Goal: Task Accomplishment & Management: Use online tool/utility

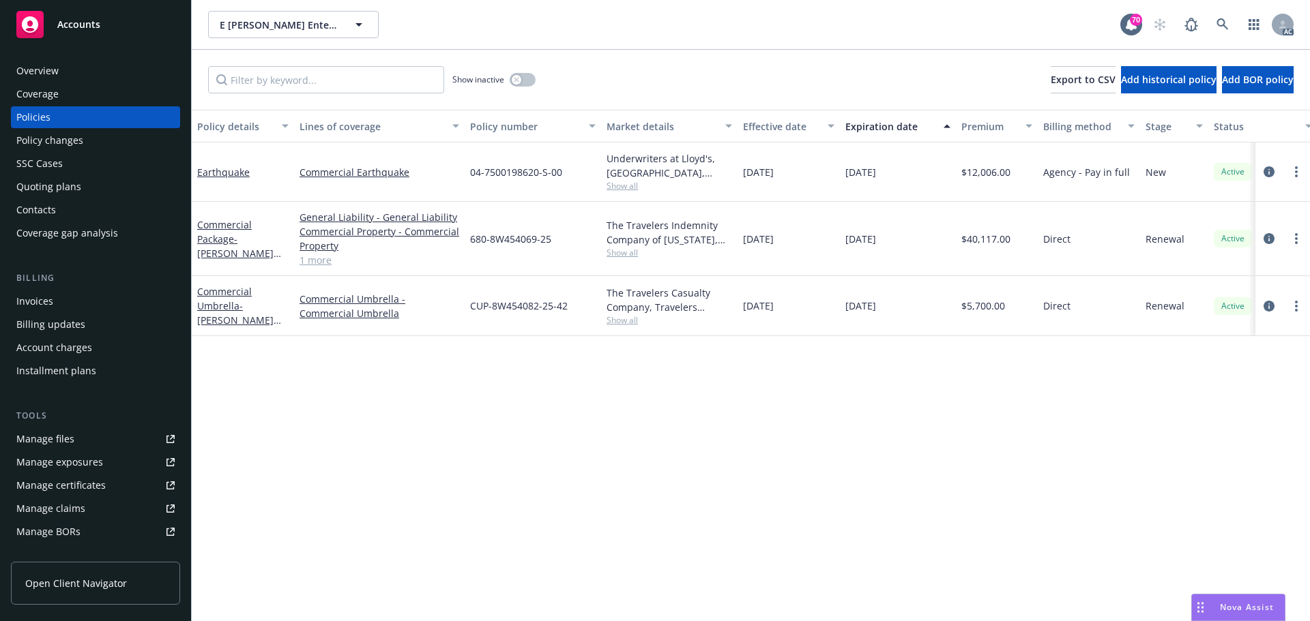
click at [66, 439] on div "Manage files" at bounding box center [45, 439] width 58 height 22
click at [525, 76] on button "button" at bounding box center [522, 80] width 26 height 14
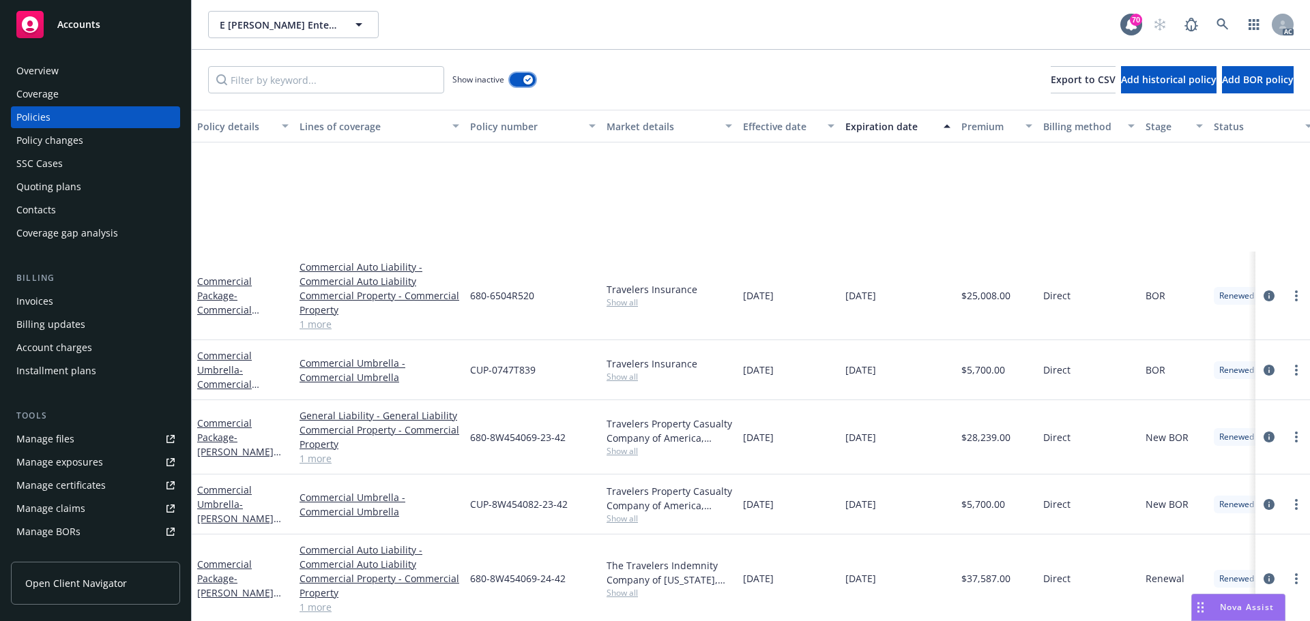
scroll to position [232, 0]
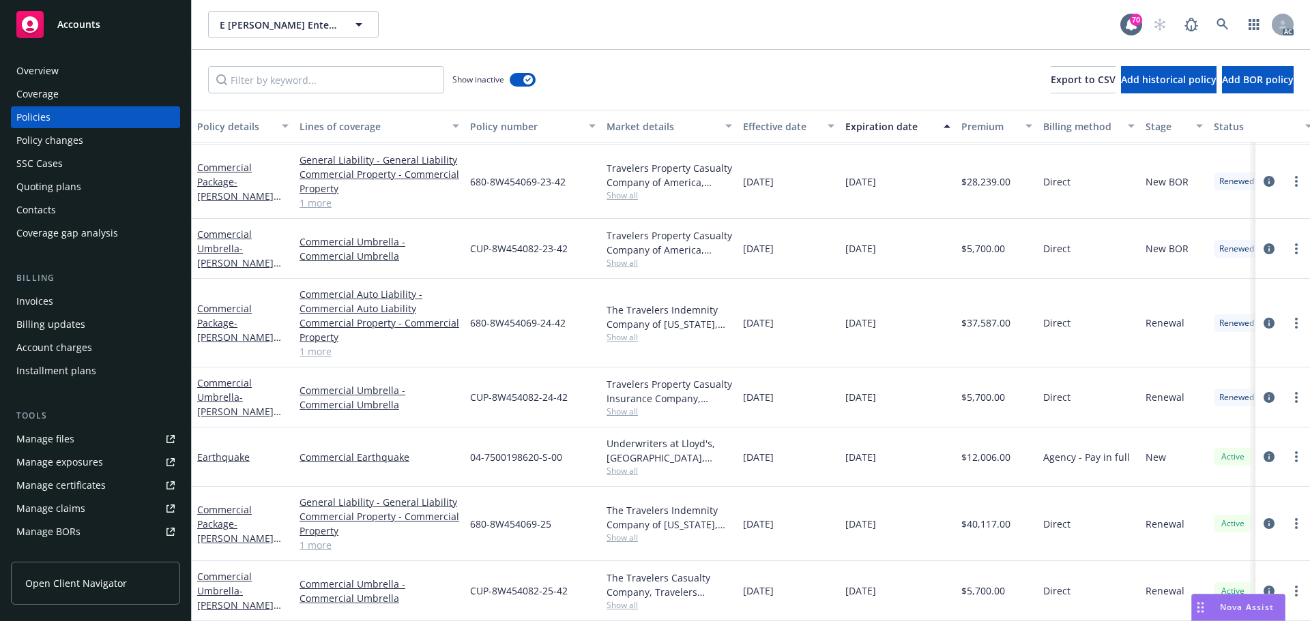
click at [306, 196] on link "1 more" at bounding box center [379, 203] width 160 height 14
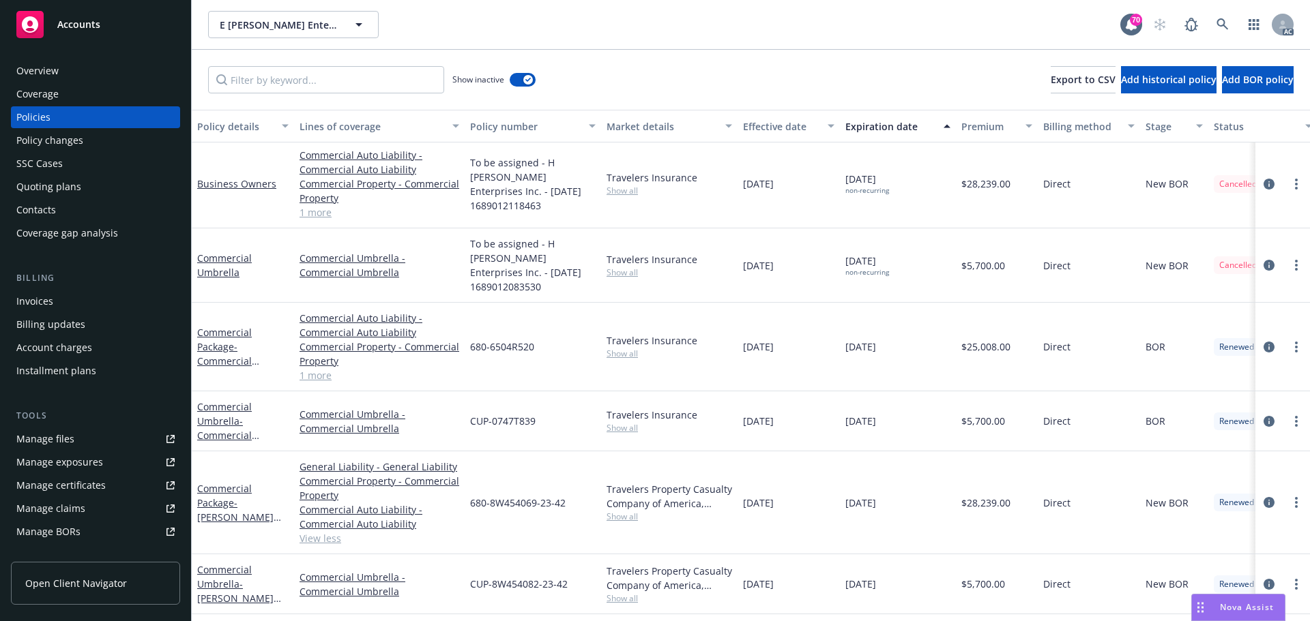
scroll to position [0, 0]
click at [521, 78] on button "button" at bounding box center [522, 80] width 26 height 14
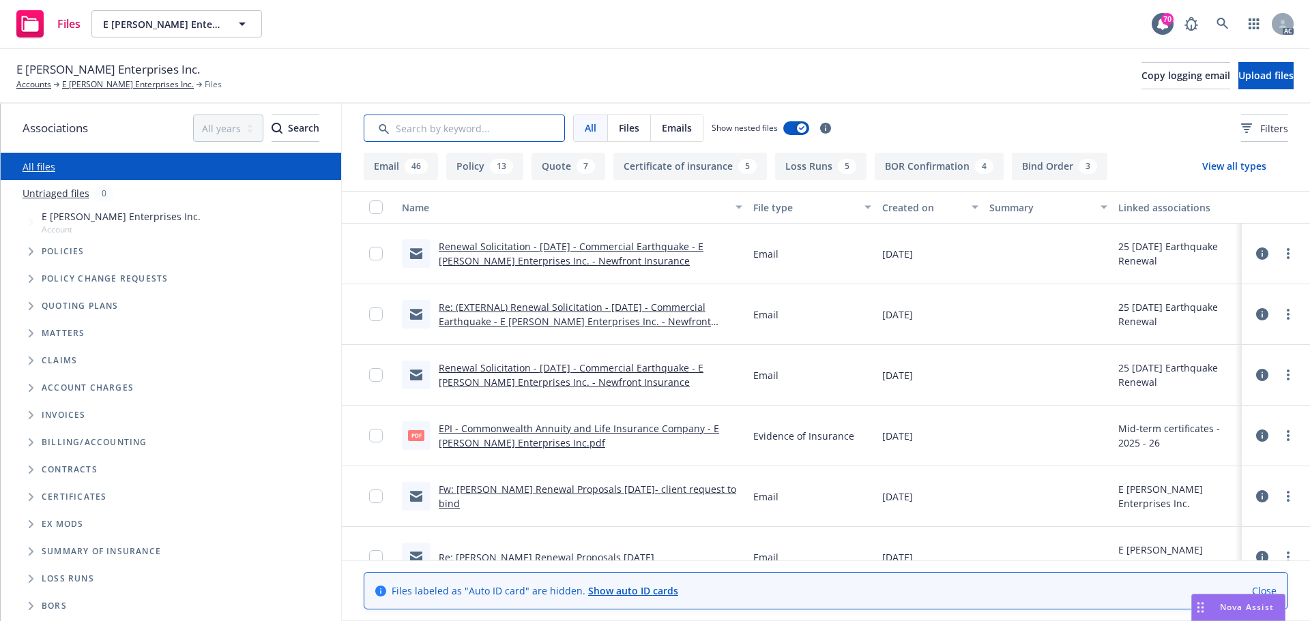
click at [493, 131] on input "Search by keyword..." at bounding box center [464, 128] width 201 height 27
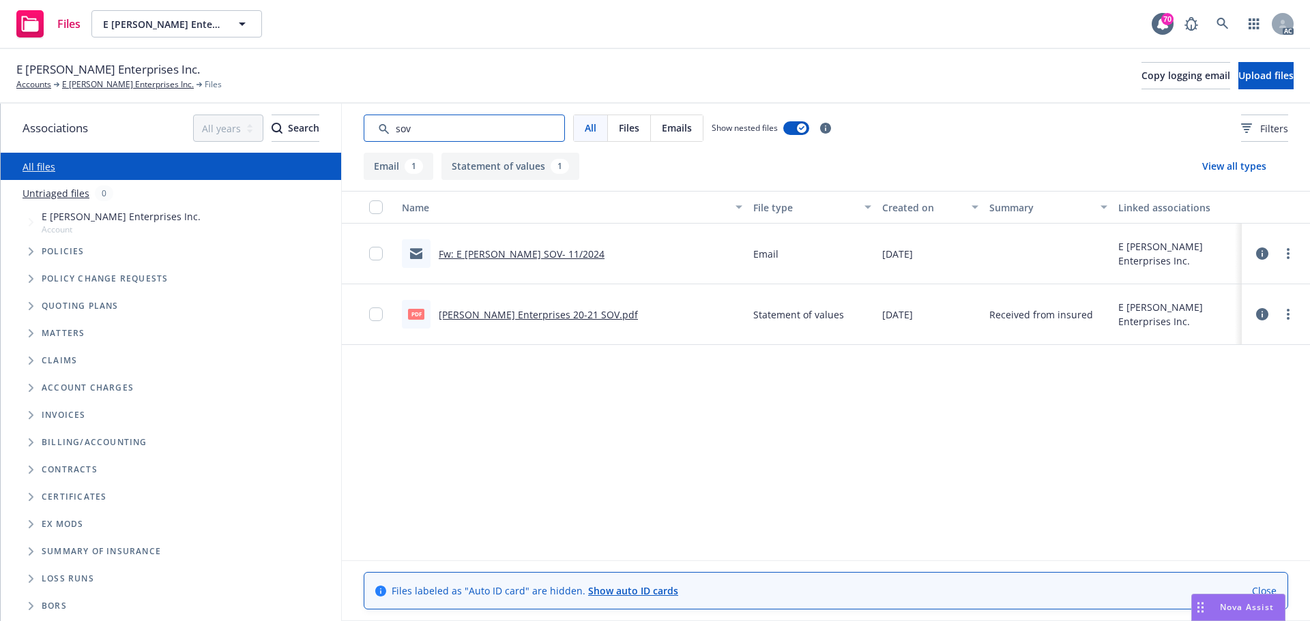
type input "sov"
click at [826, 447] on div "Name File type Created on Summary Linked associations Fw: E Hoffman SOV- 11/202…" at bounding box center [826, 376] width 968 height 370
click at [529, 319] on link "E. Hoffman Enterprises 20-21 SOV.pdf" at bounding box center [538, 314] width 199 height 13
click at [619, 511] on div "Name File type Created on Summary Linked associations Fw: E Hoffman SOV- 11/202…" at bounding box center [826, 376] width 968 height 370
drag, startPoint x: 452, startPoint y: 130, endPoint x: 386, endPoint y: 131, distance: 66.2
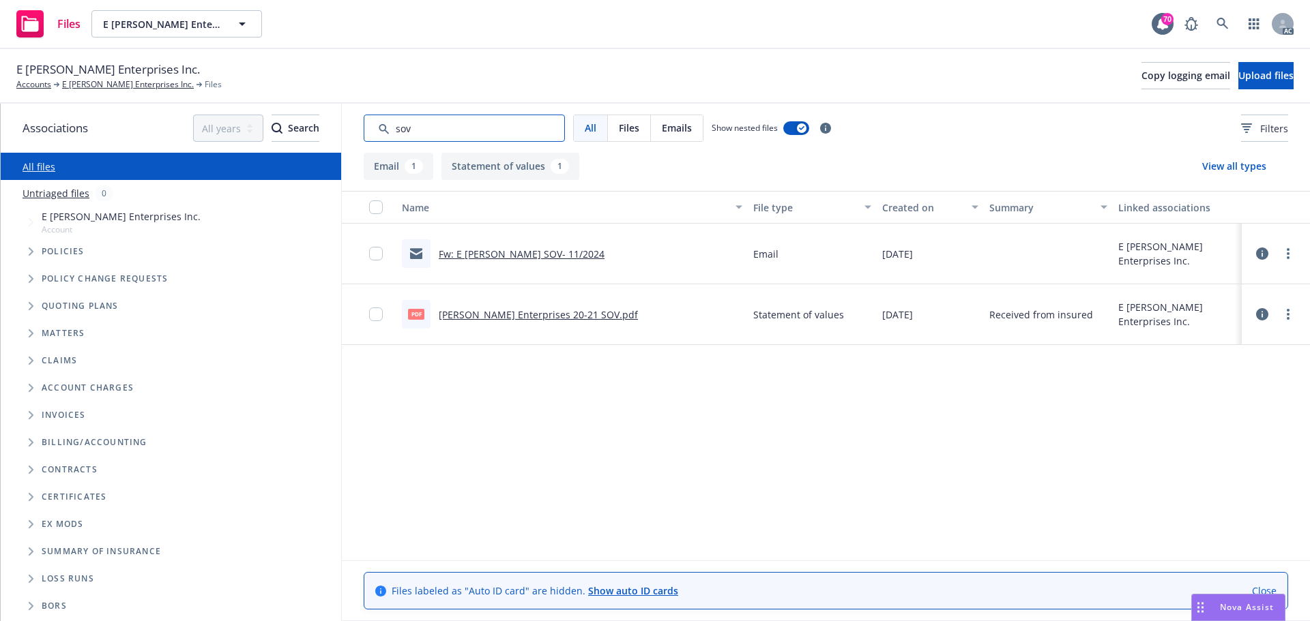
click at [386, 131] on input "Search by keyword..." at bounding box center [464, 128] width 201 height 27
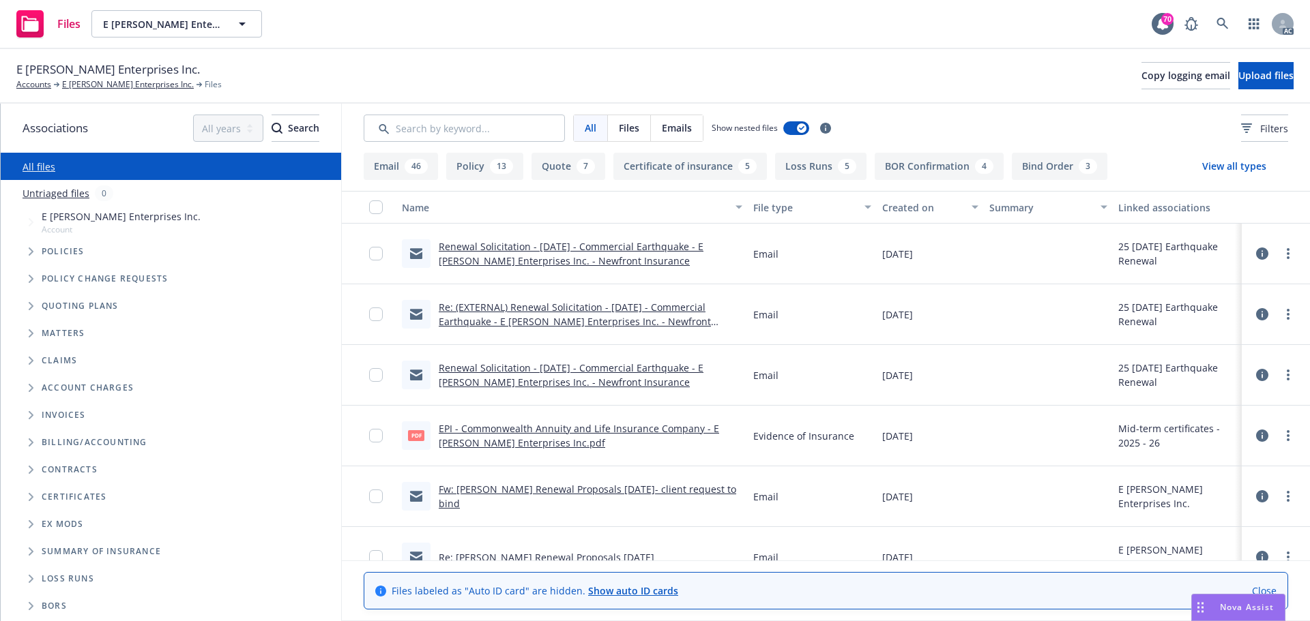
click at [36, 248] on span "Tree Example" at bounding box center [31, 252] width 22 height 22
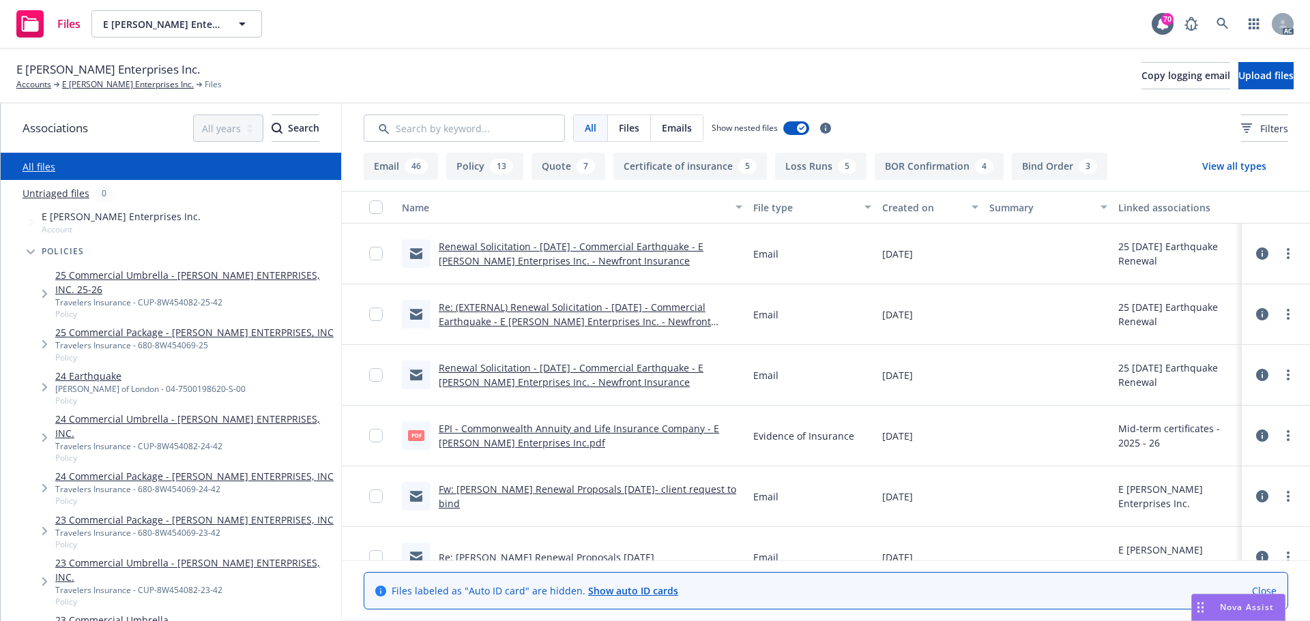
click at [91, 373] on link "24 Earthquake" at bounding box center [150, 376] width 190 height 14
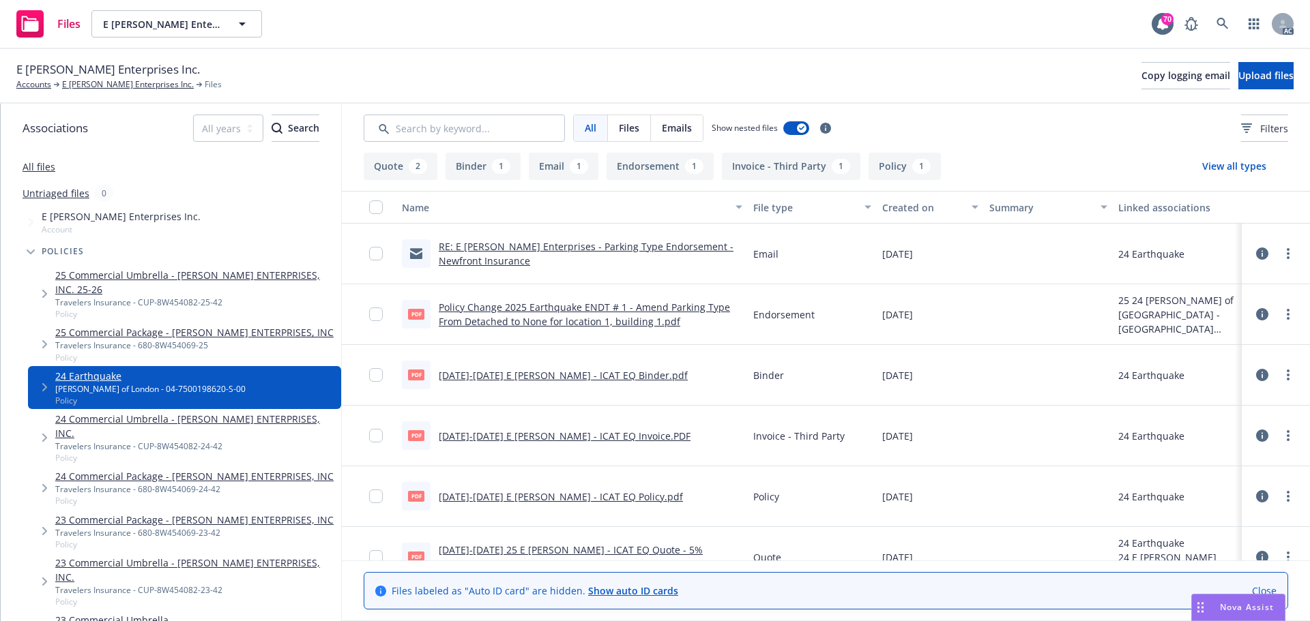
click at [45, 389] on icon "Tree Example" at bounding box center [44, 387] width 5 height 8
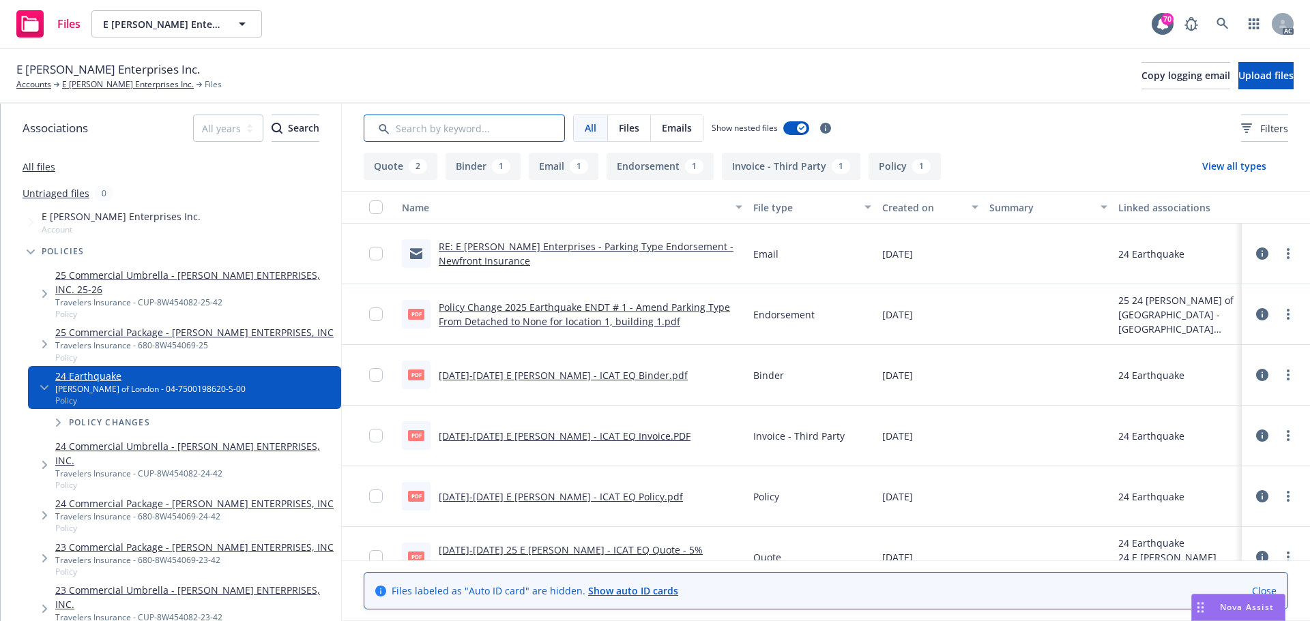
click at [477, 130] on input "Search by keyword..." at bounding box center [464, 128] width 201 height 27
click at [30, 253] on icon "Tree Example" at bounding box center [31, 252] width 8 height 5
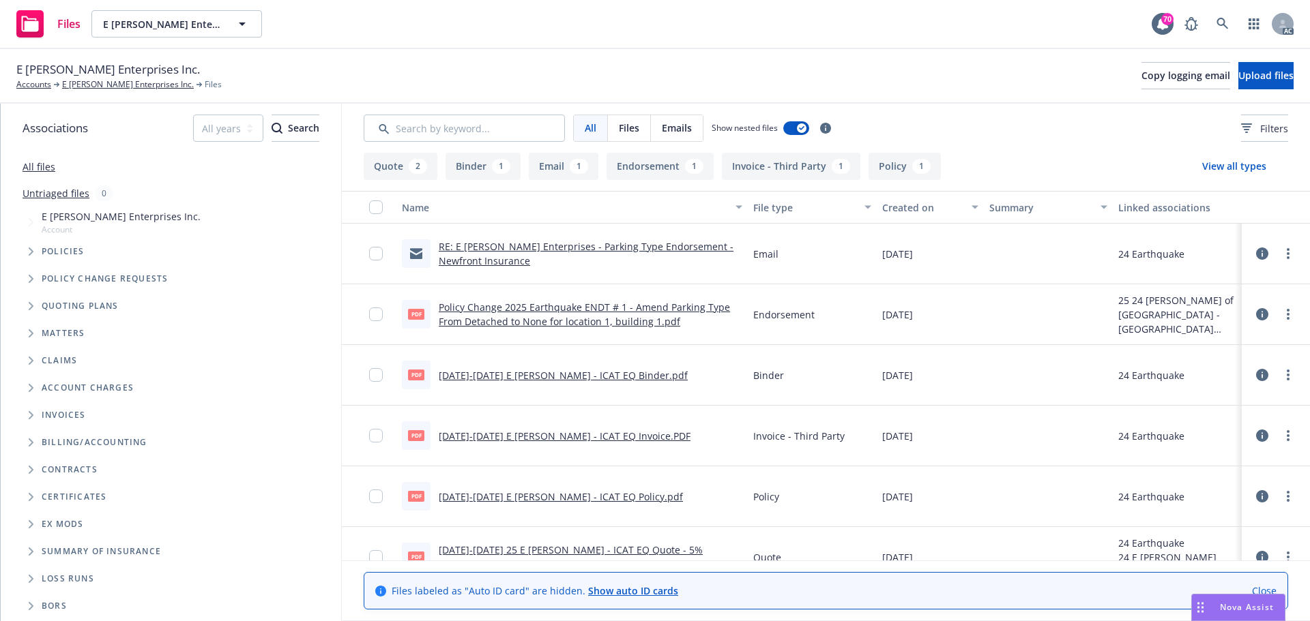
click at [47, 165] on link "All files" at bounding box center [39, 166] width 33 height 13
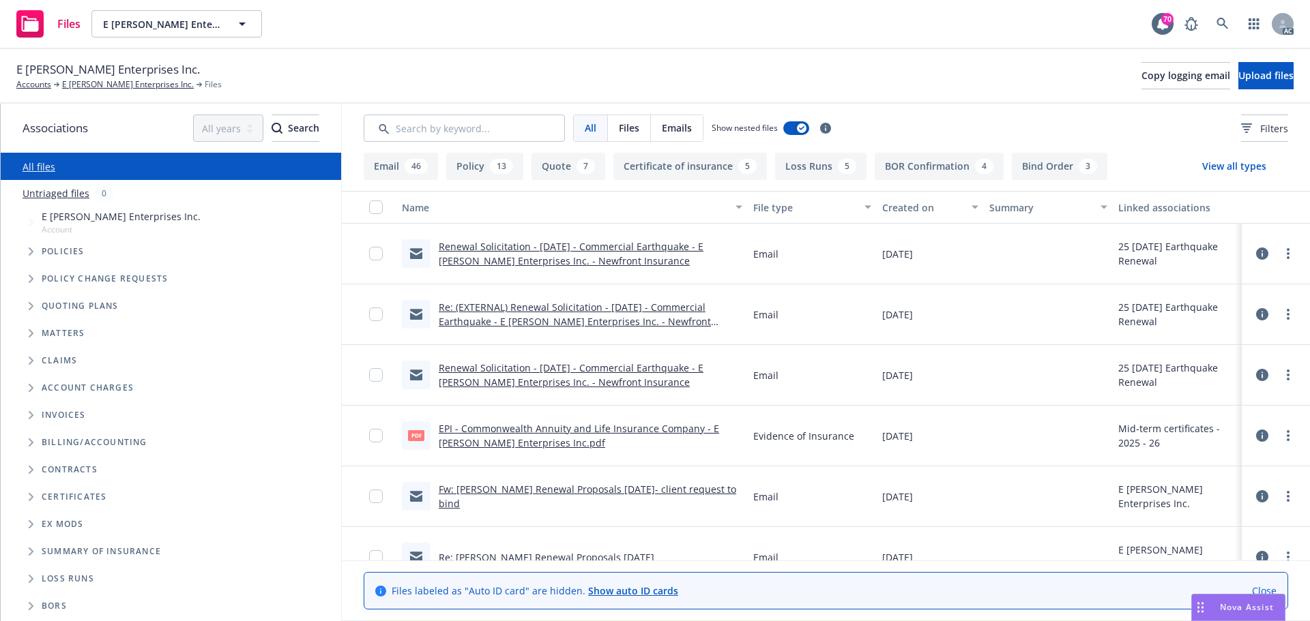
click at [857, 209] on div "File type" at bounding box center [812, 208] width 118 height 14
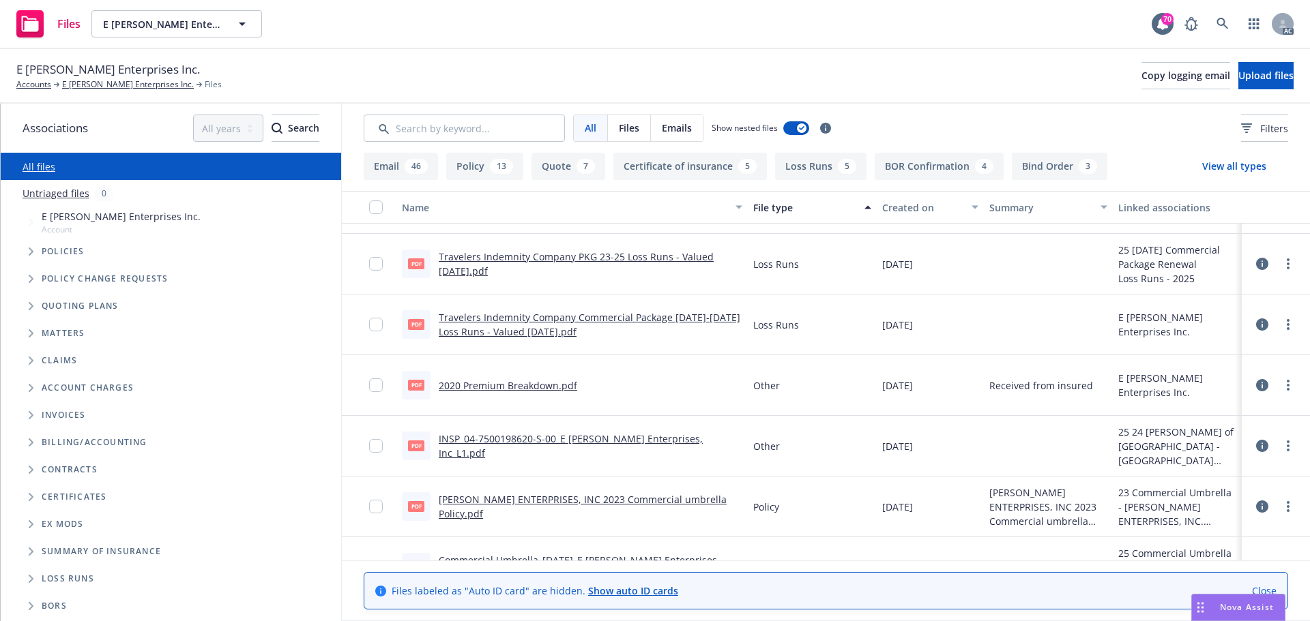
scroll to position [4433, 0]
click at [608, 449] on link "INSP_04-7500198620-S-00_E Hoffman Enterprises, Inc_L1.pdf" at bounding box center [571, 445] width 264 height 27
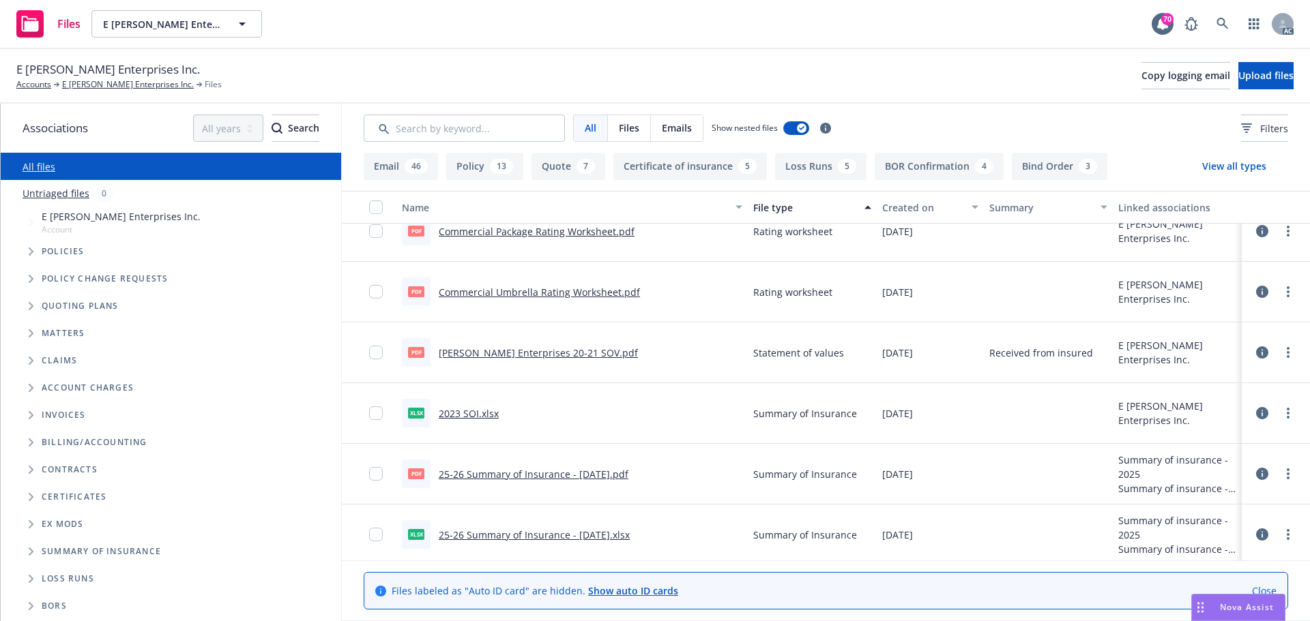
scroll to position [6090, 0]
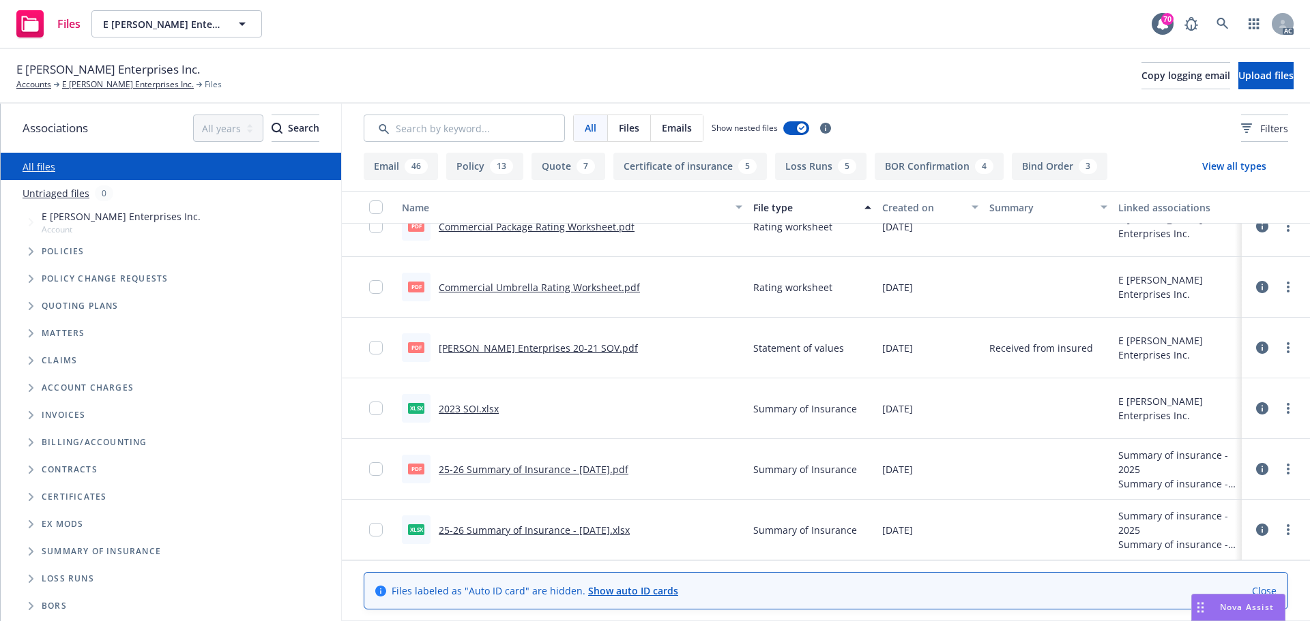
click at [513, 526] on link "25-26 Summary of Insurance - 07/15/2025.xlsx" at bounding box center [534, 530] width 191 height 13
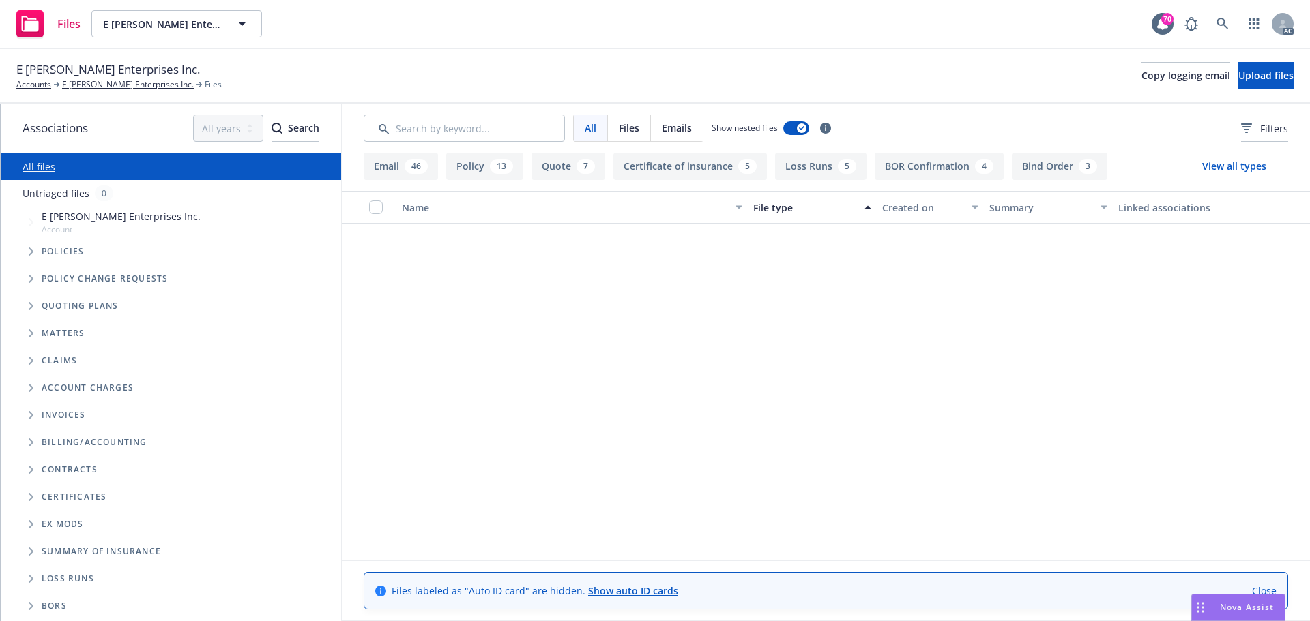
scroll to position [0, 0]
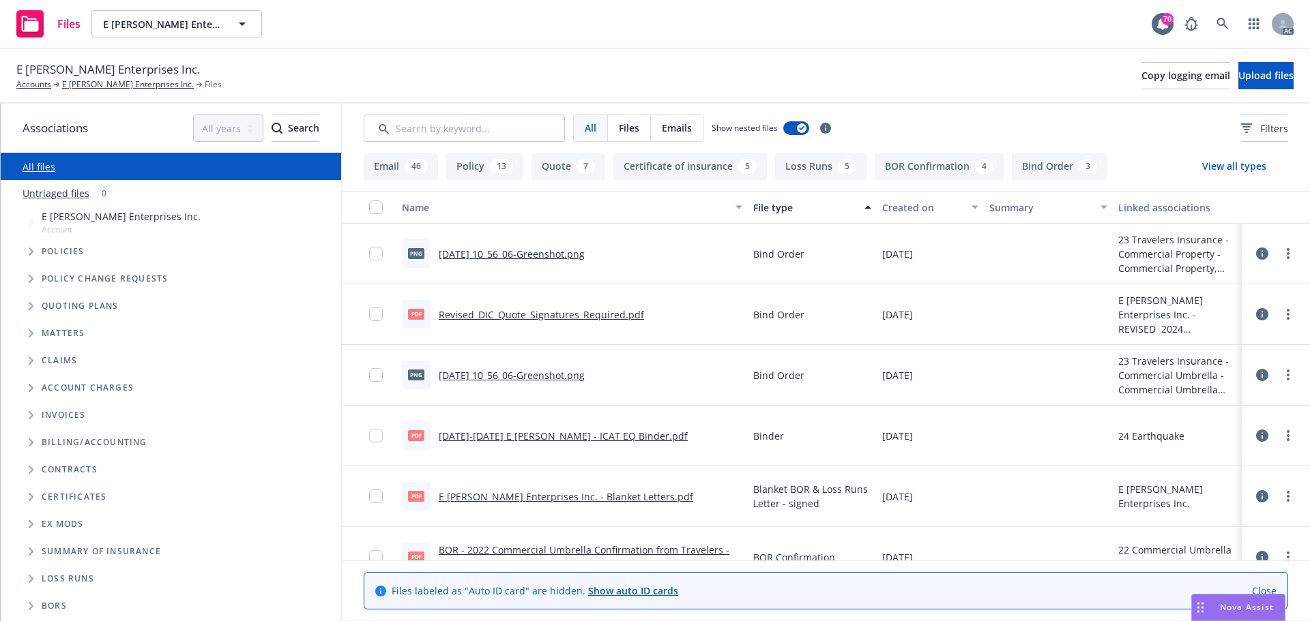
click at [921, 210] on div "Created on" at bounding box center [922, 208] width 81 height 14
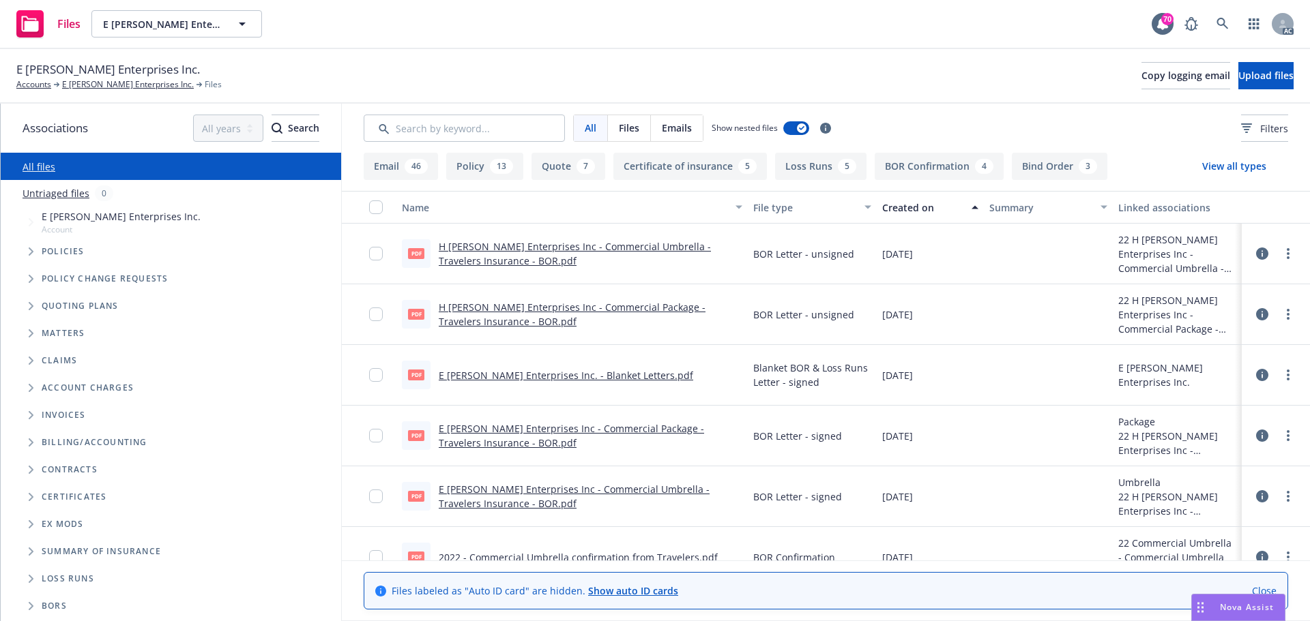
click at [921, 210] on div "Created on" at bounding box center [922, 208] width 81 height 14
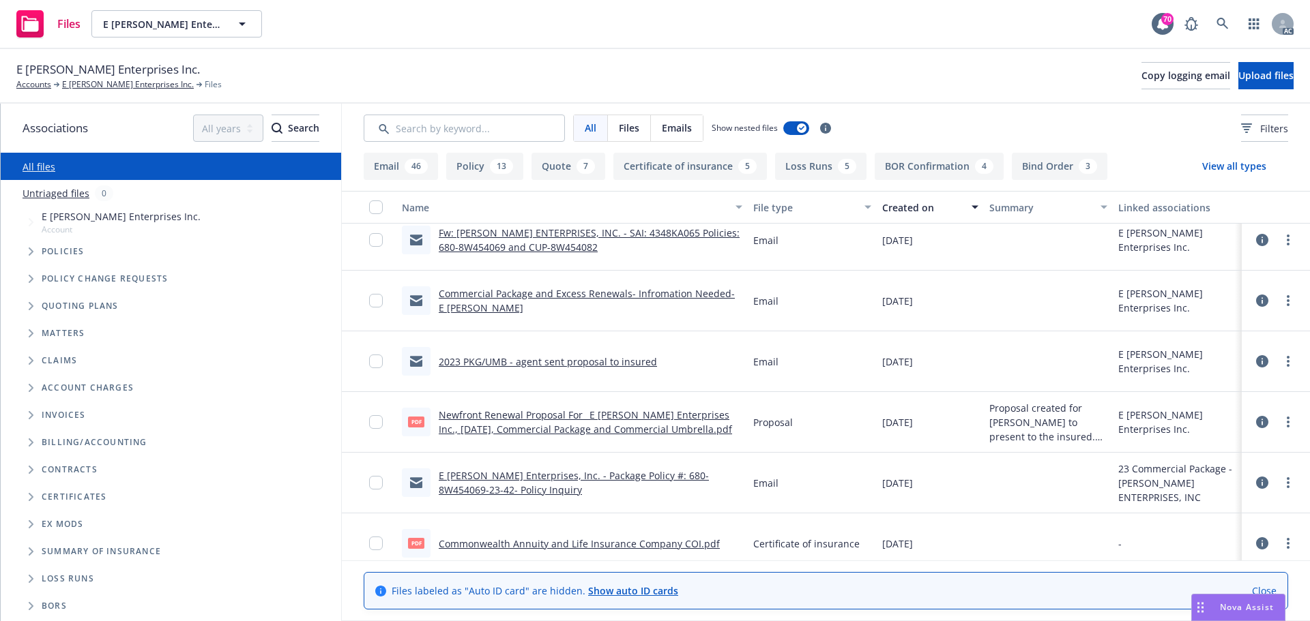
scroll to position [4229, 0]
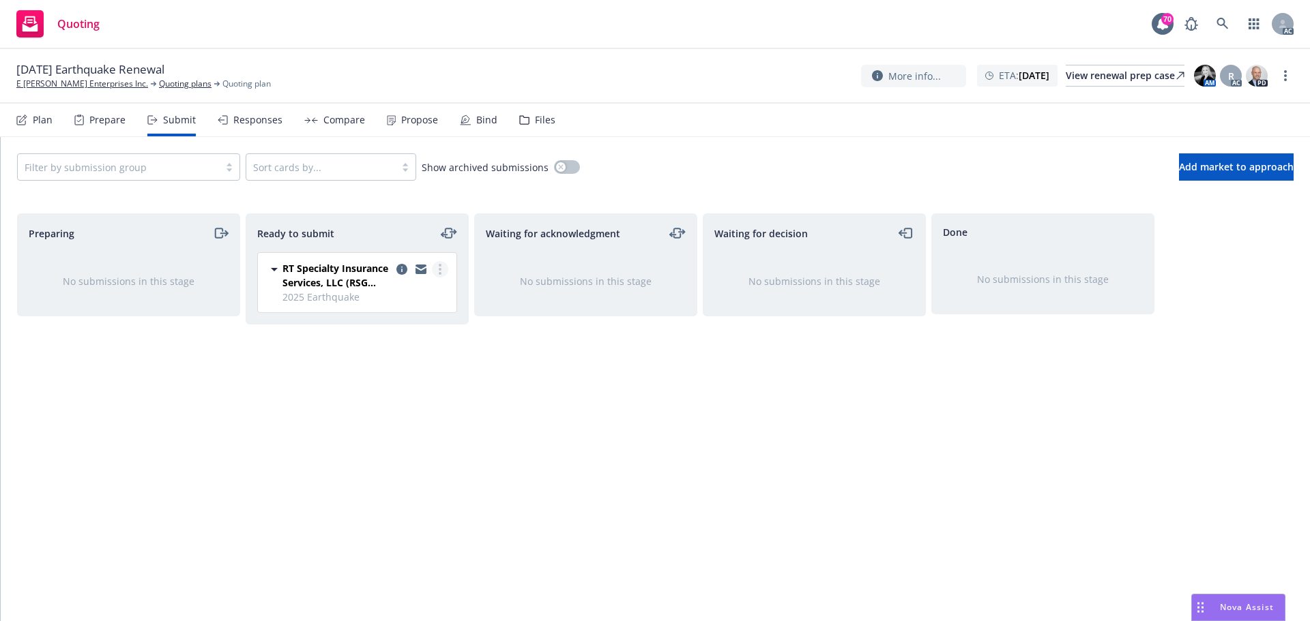
click at [443, 270] on link "more" at bounding box center [440, 269] width 16 height 16
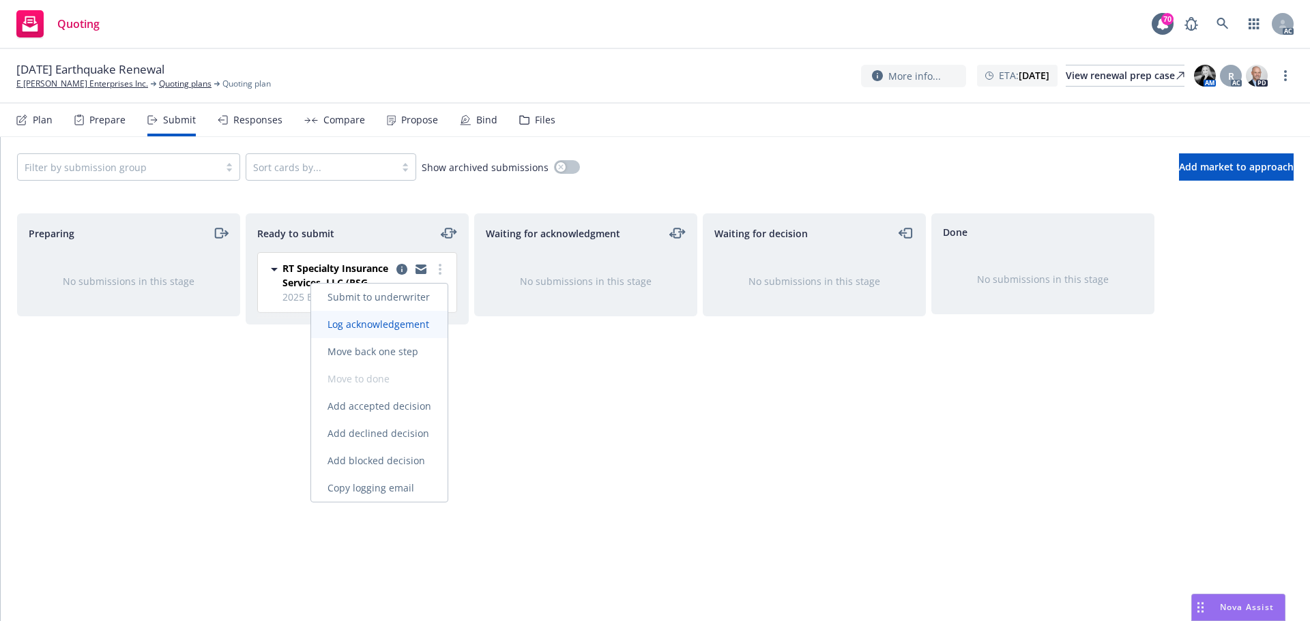
click at [402, 327] on span "Log acknowledgement" at bounding box center [378, 324] width 134 height 13
